Goal: Task Accomplishment & Management: Complete application form

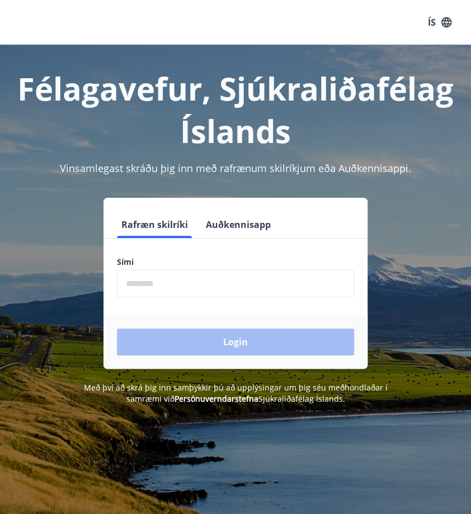
click at [159, 282] on input "phone" at bounding box center [235, 283] width 237 height 27
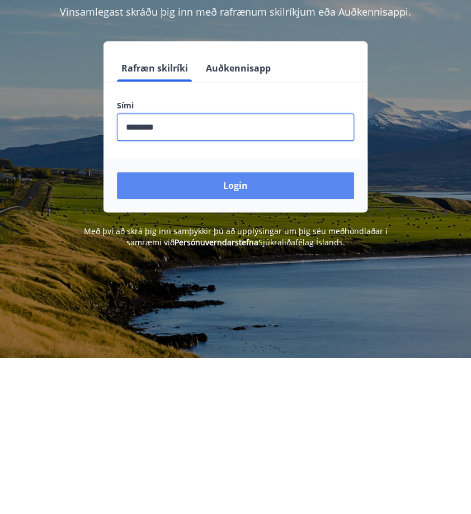
type input "********"
click at [246, 340] on button "Login" at bounding box center [235, 342] width 237 height 27
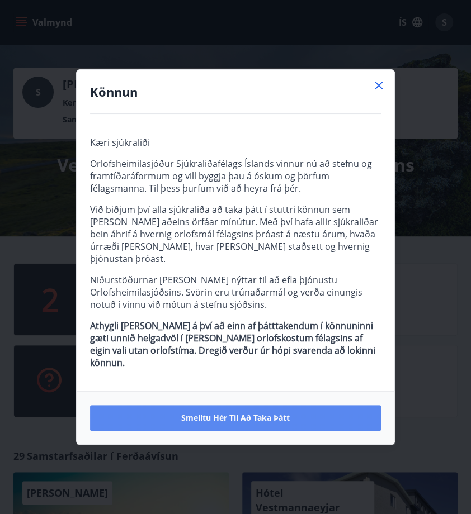
click at [354, 405] on button "Smelltu hér til að taka þátt" at bounding box center [235, 418] width 291 height 26
